Goal: Transaction & Acquisition: Obtain resource

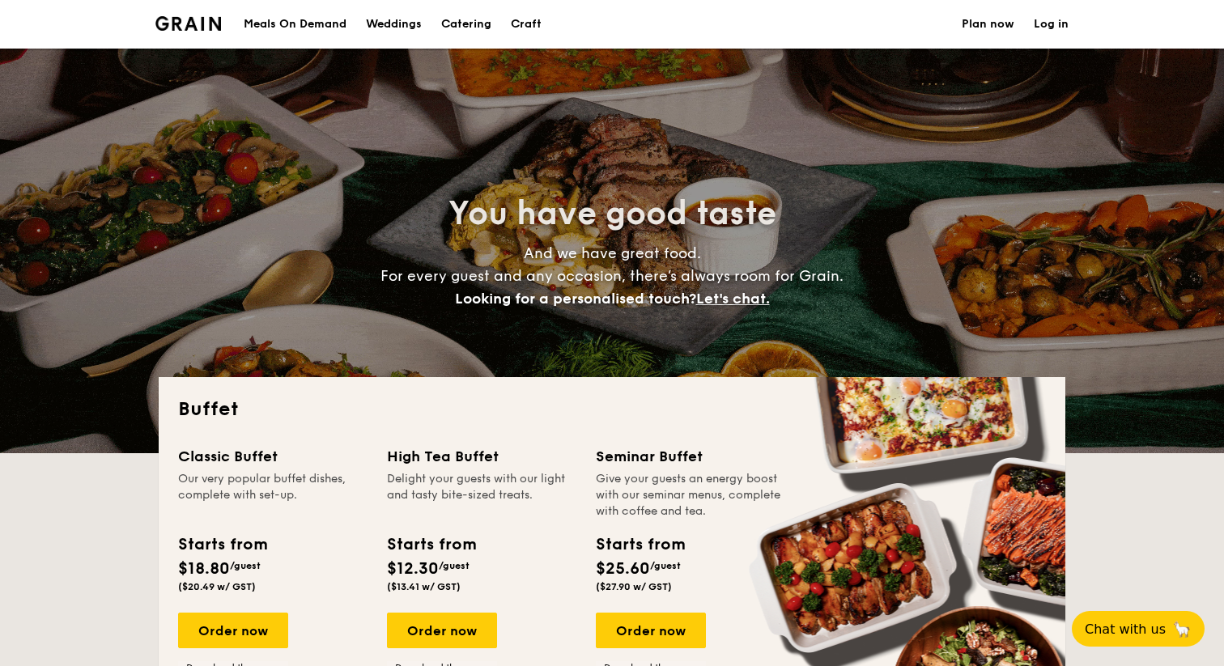
select select
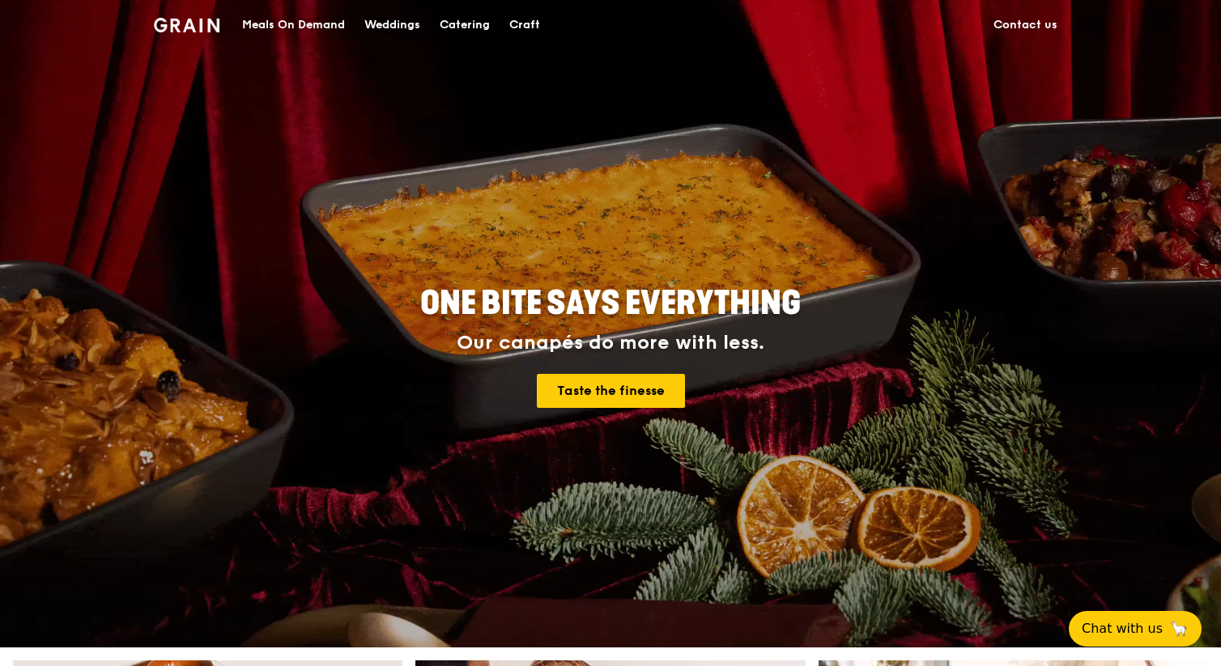
click at [468, 28] on div "Catering" at bounding box center [465, 25] width 50 height 49
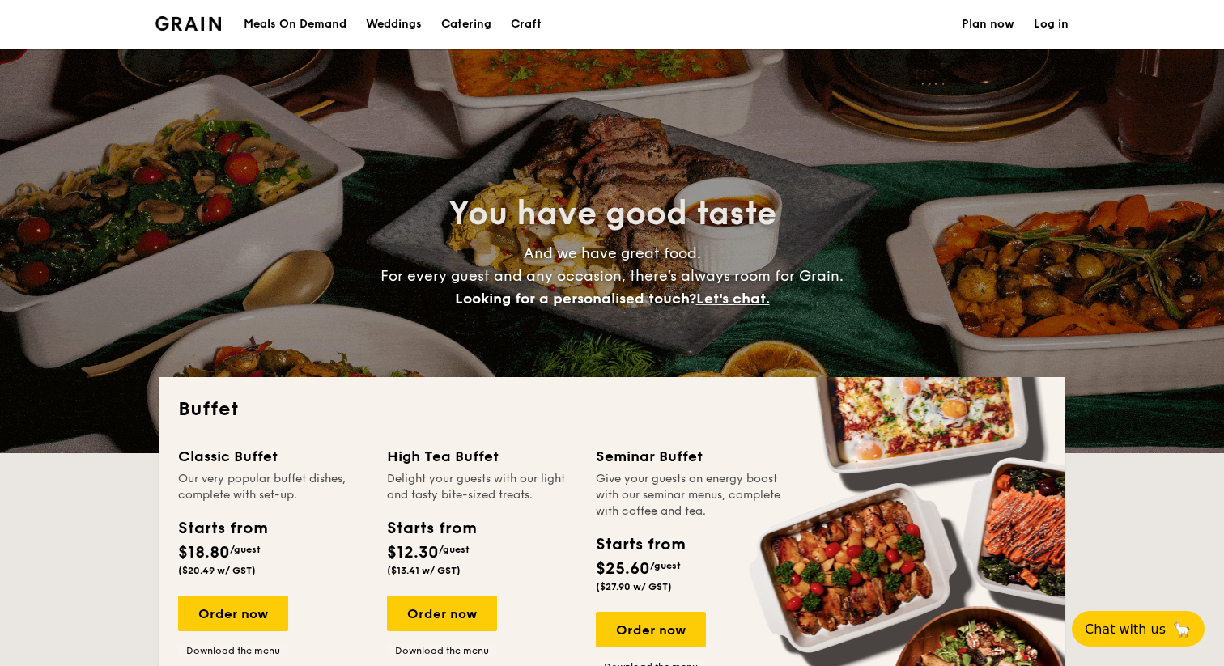
select select
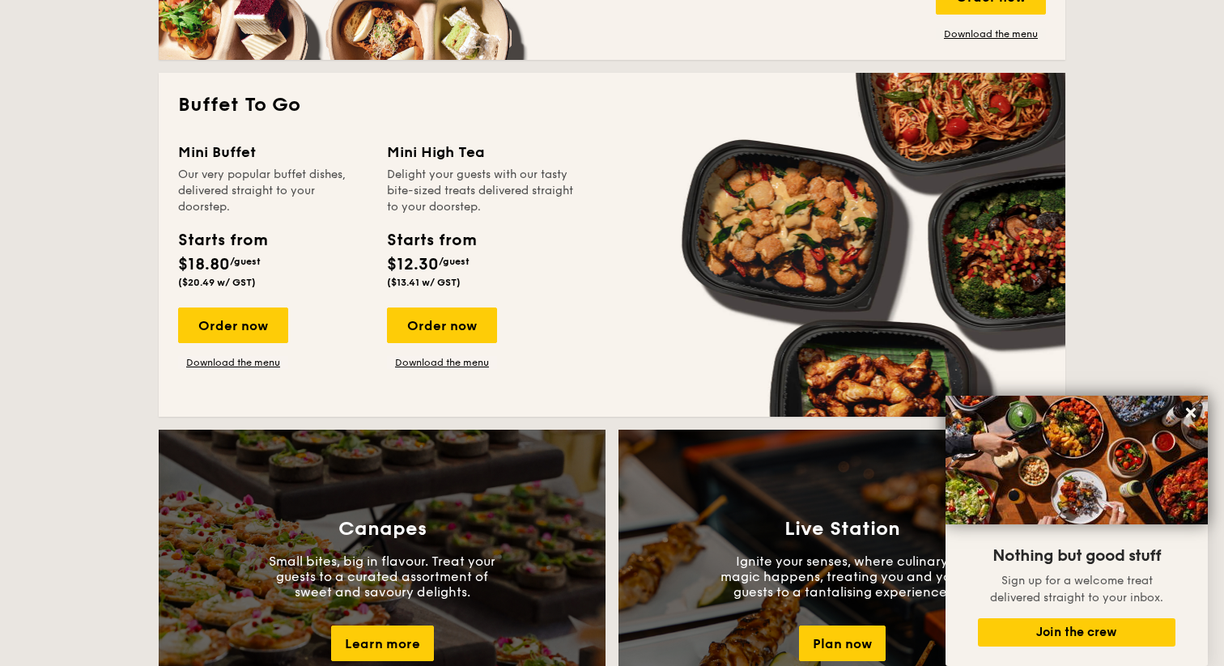
scroll to position [1171, 0]
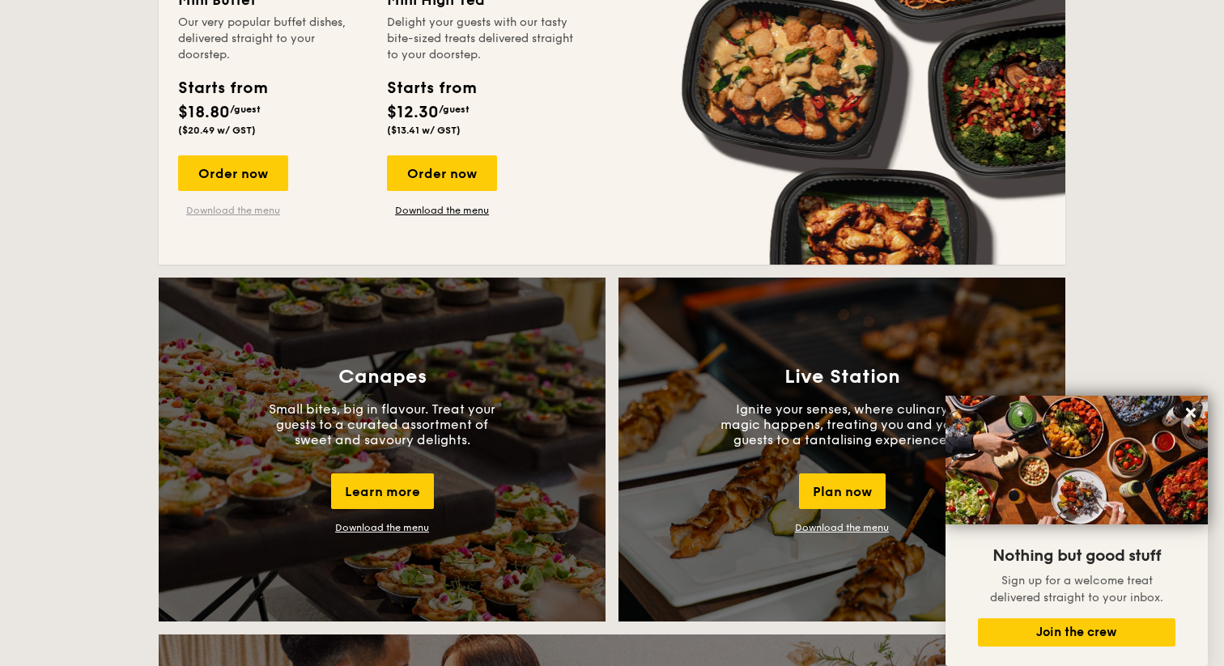
click at [265, 215] on link "Download the menu" at bounding box center [233, 210] width 110 height 13
